Goal: Navigation & Orientation: Find specific page/section

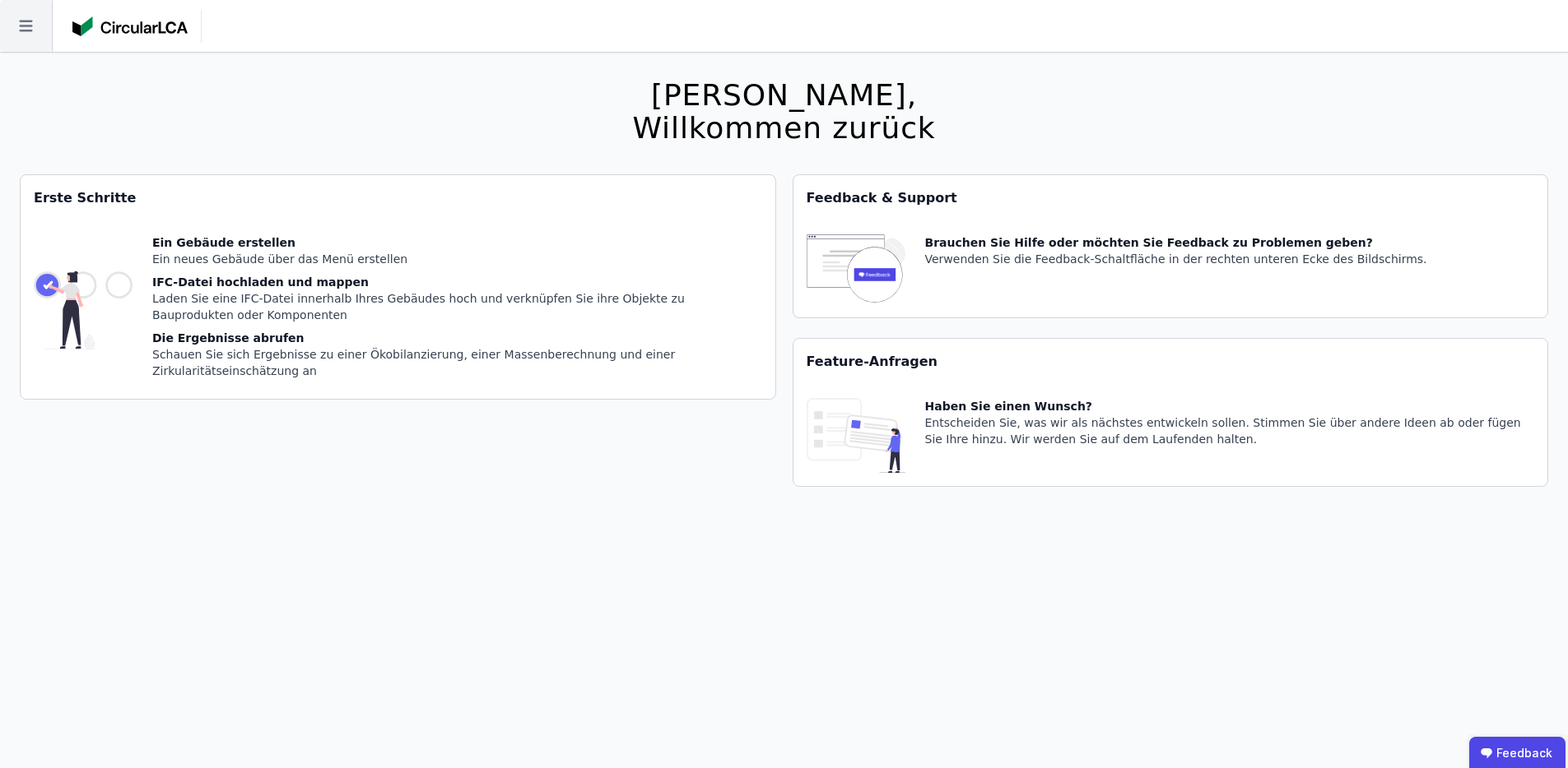
click at [15, 28] on icon at bounding box center [25, 25] width 52 height 52
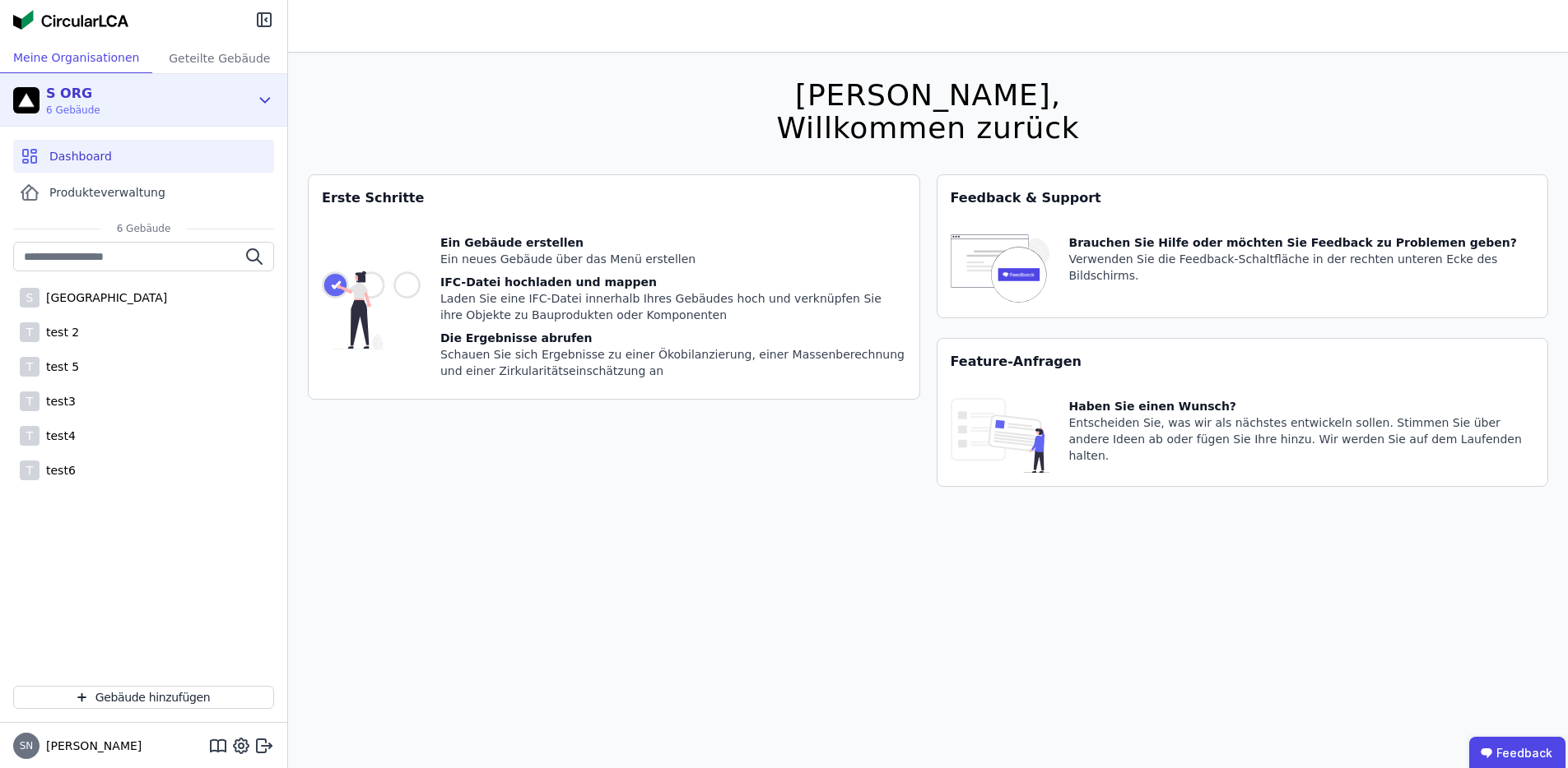
click at [96, 104] on span "6 Gebäude" at bounding box center [73, 109] width 55 height 13
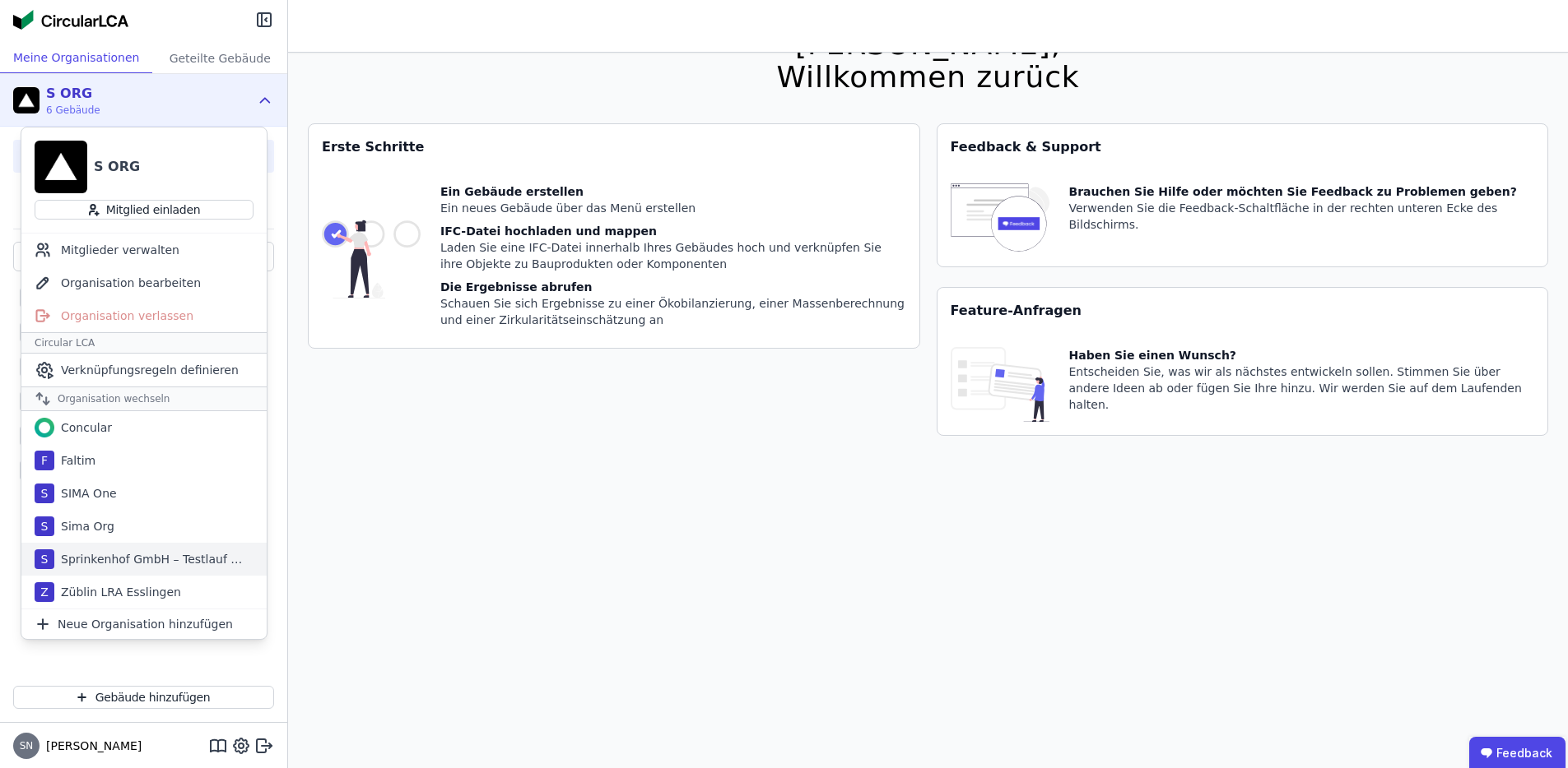
scroll to position [53, 0]
click at [139, 144] on div "S ORG" at bounding box center [144, 160] width 245 height 65
click at [242, 93] on div "S ORG 6 Gebäude" at bounding box center [131, 101] width 237 height 33
